Goal: Navigation & Orientation: Find specific page/section

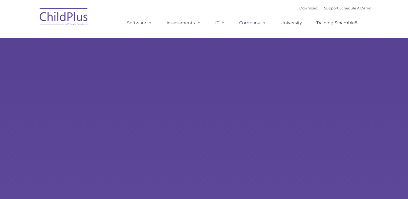
select select "MEDIUM"
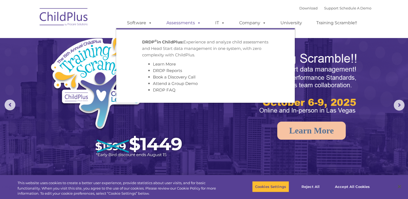
click at [186, 24] on link "Assessments" at bounding box center [183, 23] width 45 height 11
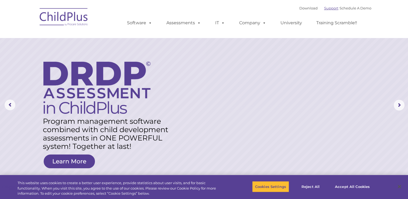
click at [330, 8] on link "Support" at bounding box center [331, 8] width 14 height 4
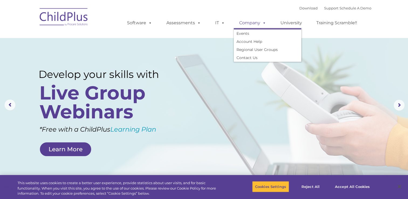
click at [250, 24] on link "Company" at bounding box center [253, 23] width 38 height 11
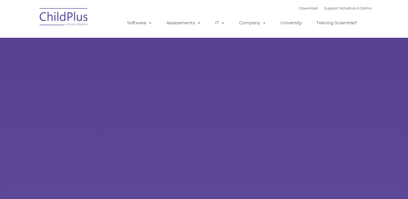
type input ""
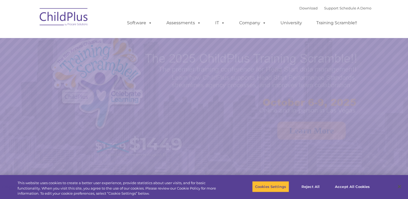
select select "MEDIUM"
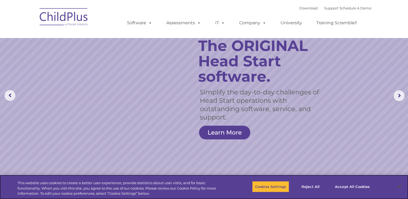
scroll to position [9, 0]
